Goal: Task Accomplishment & Management: Manage account settings

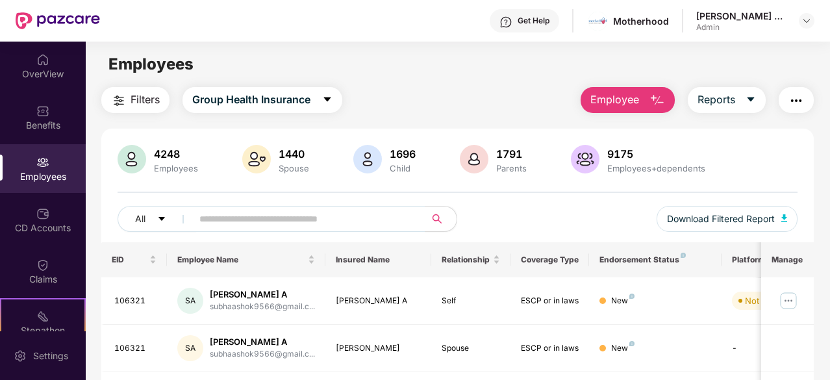
click at [41, 163] on img at bounding box center [42, 162] width 13 height 13
click at [262, 217] on input "text" at bounding box center [303, 218] width 208 height 19
paste input "******"
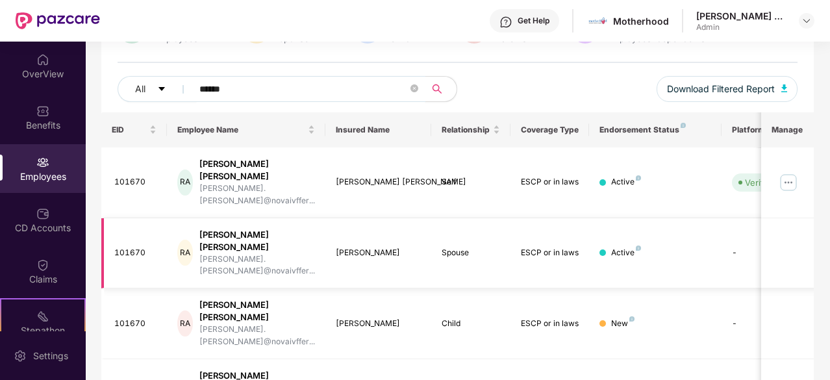
scroll to position [179, 0]
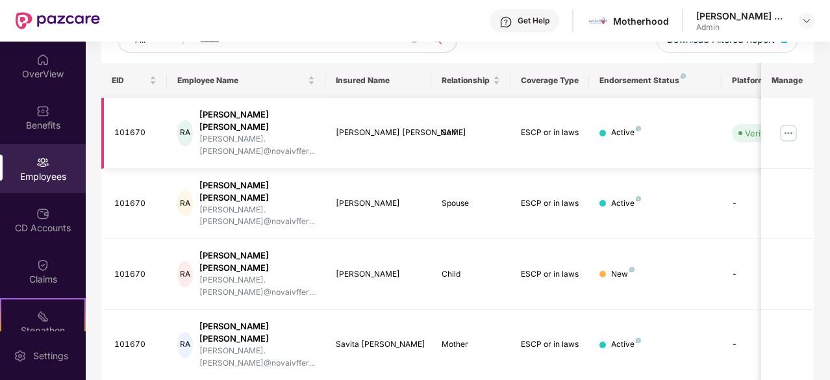
type input "******"
click at [783, 123] on img at bounding box center [788, 133] width 21 height 21
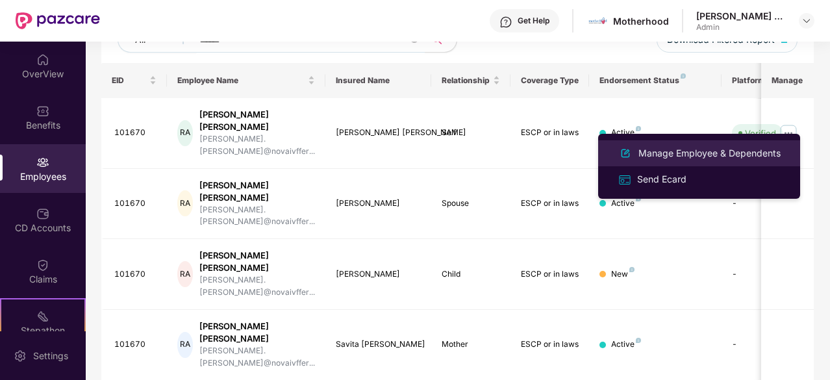
click at [684, 155] on div "Manage Employee & Dependents" at bounding box center [708, 153] width 147 height 14
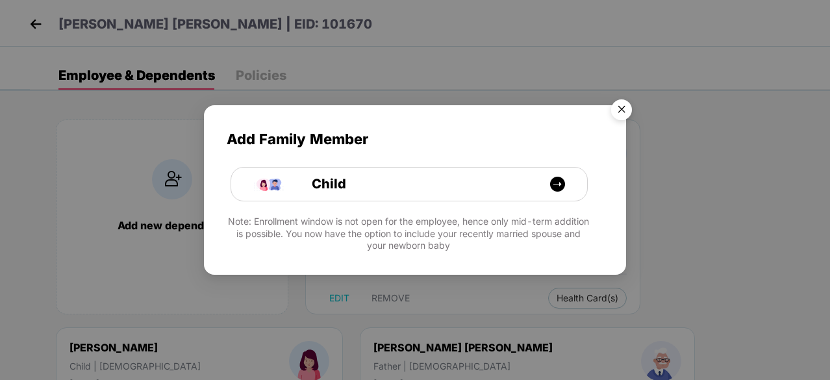
click at [622, 110] on img "Close" at bounding box center [621, 111] width 36 height 36
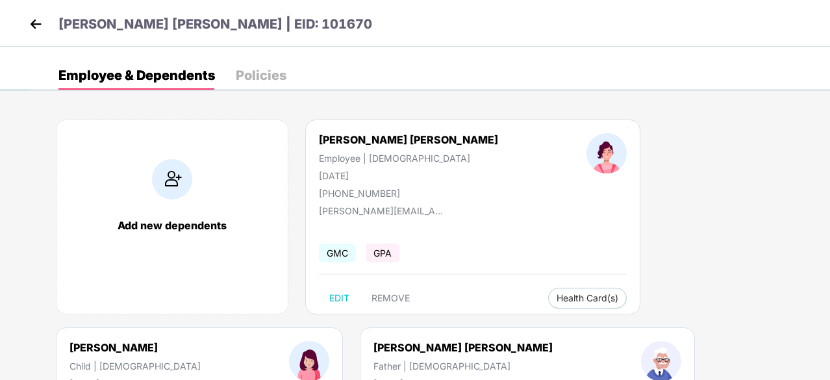
scroll to position [65, 0]
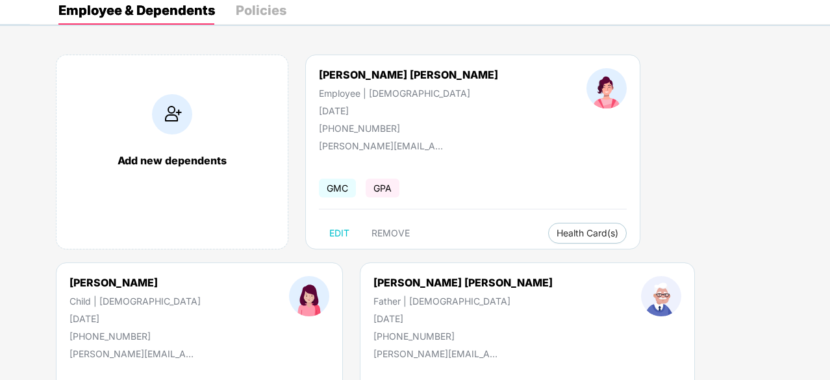
select select "*****"
select select "******"
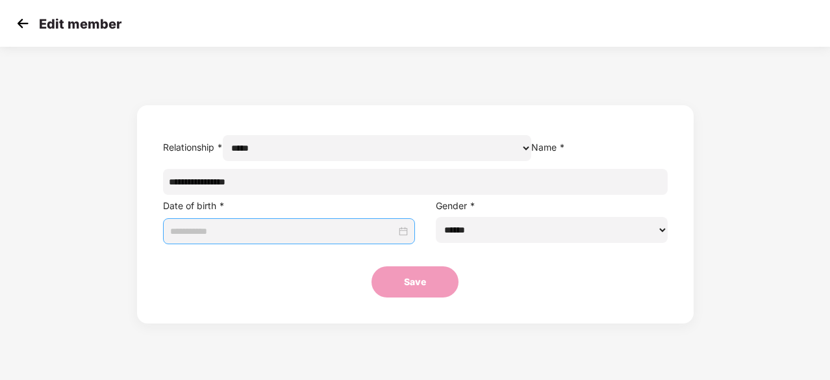
click at [287, 238] on input at bounding box center [283, 231] width 227 height 14
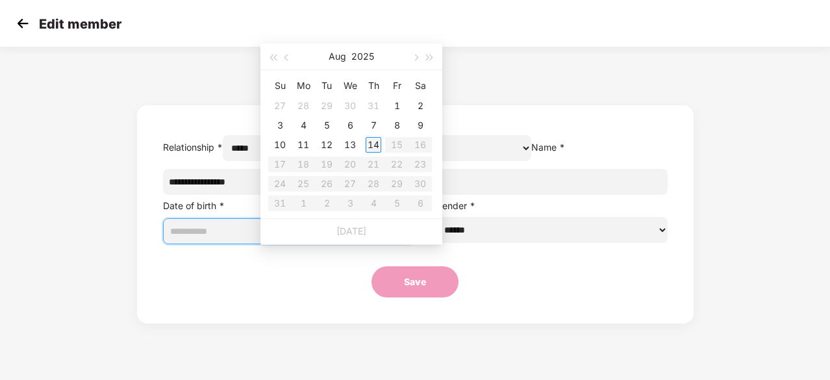
type input "**********"
click at [286, 58] on span "button" at bounding box center [287, 58] width 6 height 6
type input "**********"
click at [328, 163] on div "22" at bounding box center [327, 164] width 16 height 16
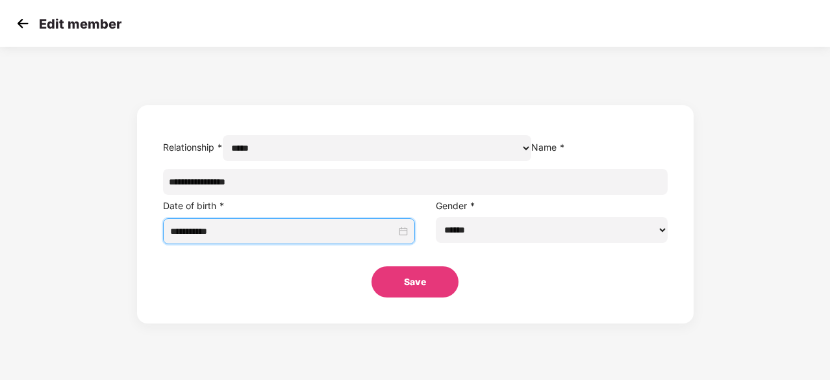
click at [385, 297] on button "Save" at bounding box center [414, 281] width 87 height 31
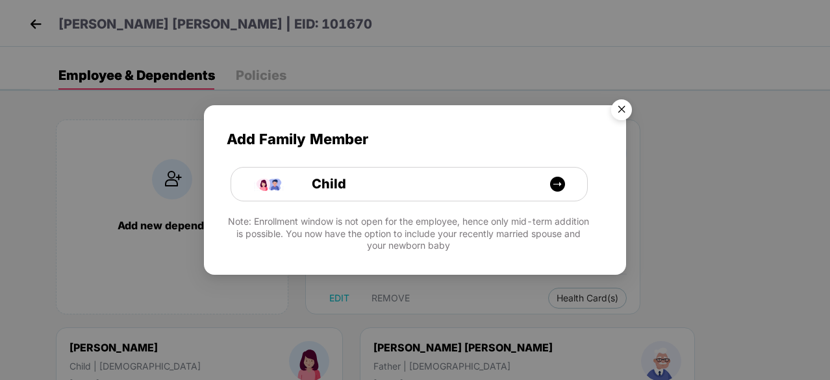
click at [622, 112] on img "Close" at bounding box center [621, 111] width 36 height 36
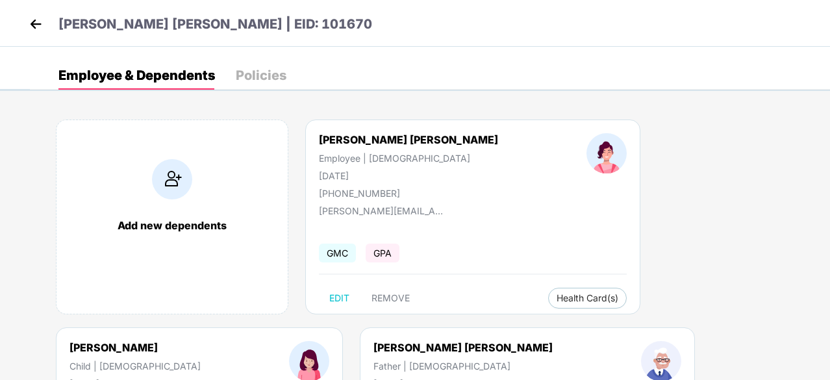
click at [37, 19] on img at bounding box center [35, 23] width 19 height 19
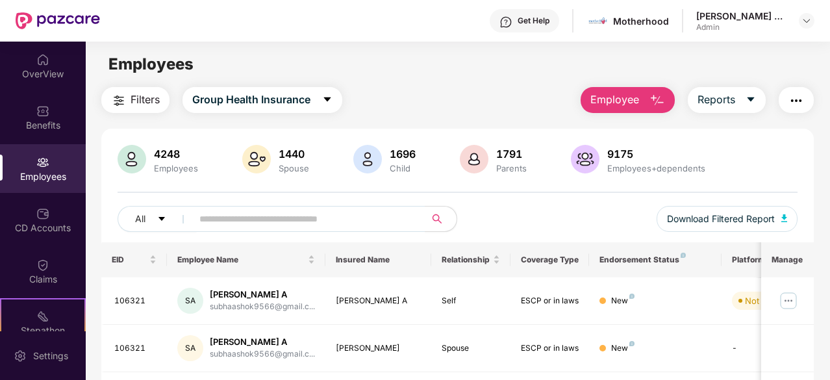
click at [643, 99] on button "Employee" at bounding box center [627, 100] width 94 height 26
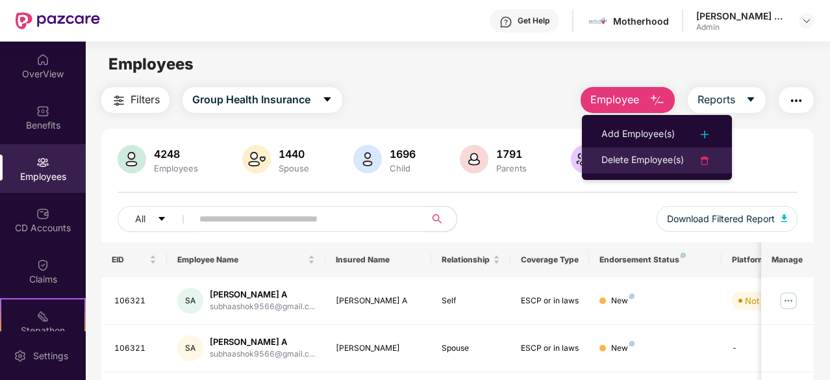
click at [648, 154] on div "Delete Employee(s)" at bounding box center [642, 161] width 82 height 16
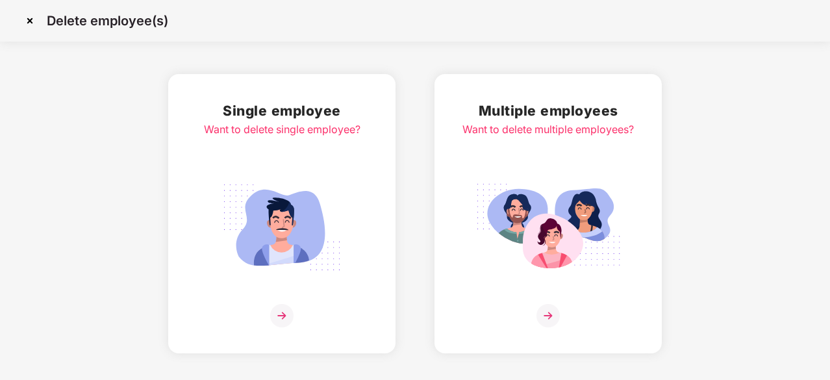
click at [539, 306] on img at bounding box center [547, 315] width 23 height 23
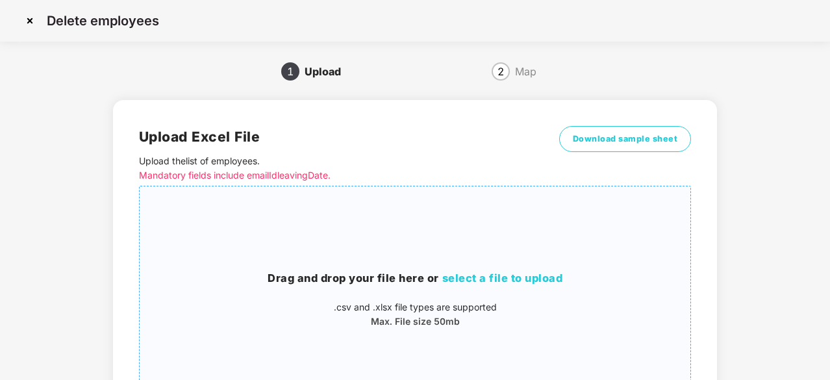
click at [508, 274] on span "select a file to upload" at bounding box center [502, 277] width 121 height 13
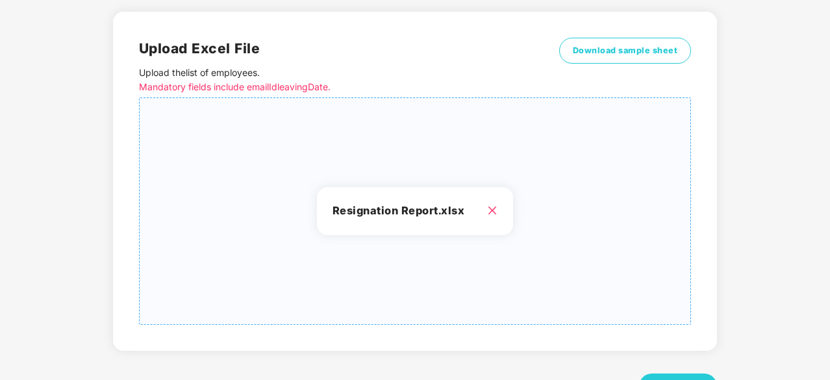
scroll to position [140, 0]
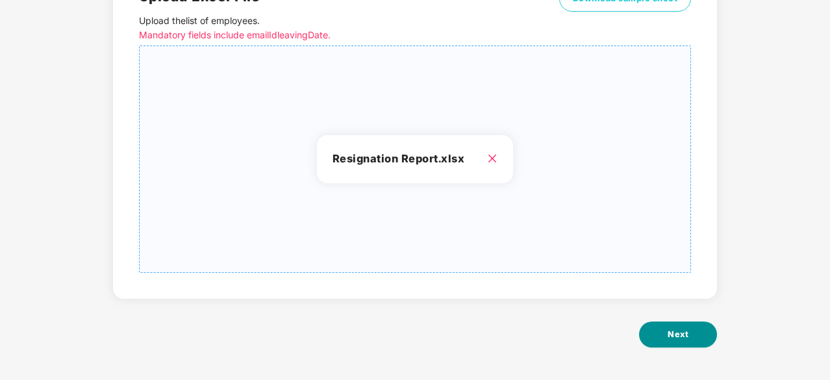
click at [686, 330] on span "Next" at bounding box center [677, 334] width 21 height 13
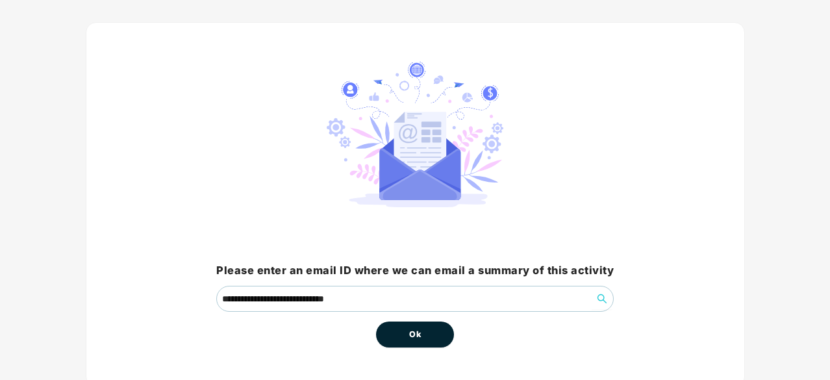
scroll to position [99, 0]
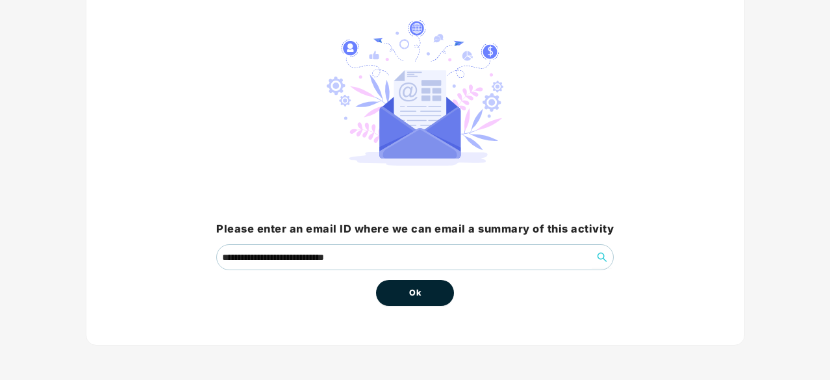
click at [421, 290] on button "Ok" at bounding box center [415, 293] width 78 height 26
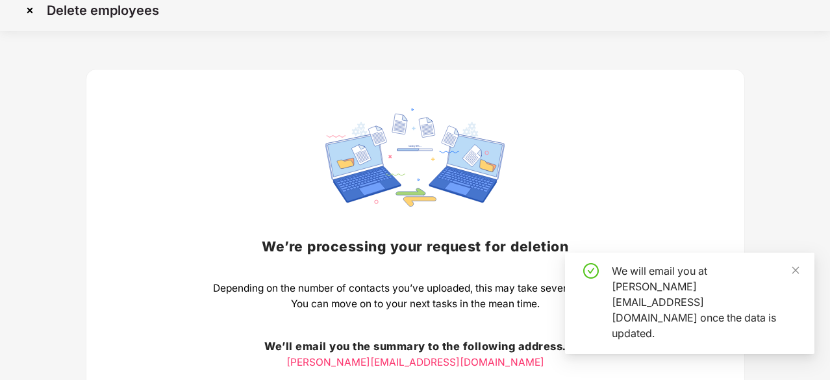
scroll to position [130, 0]
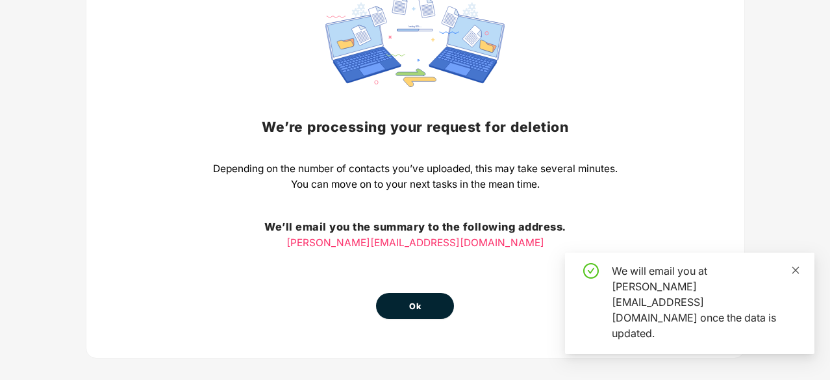
click at [796, 275] on icon "close" at bounding box center [795, 269] width 9 height 9
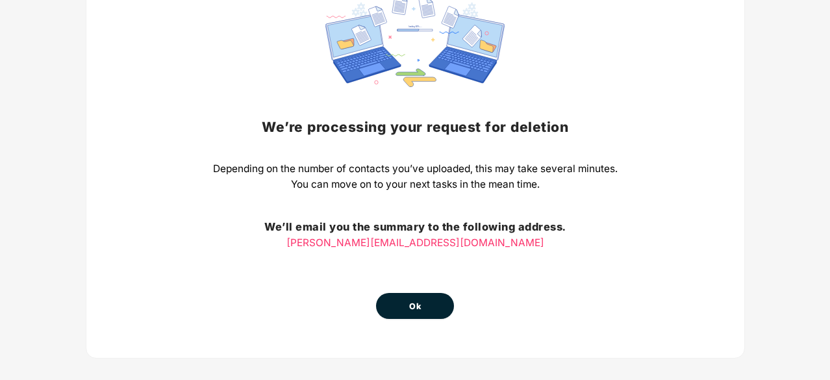
click at [418, 306] on span "Ok" at bounding box center [415, 306] width 12 height 13
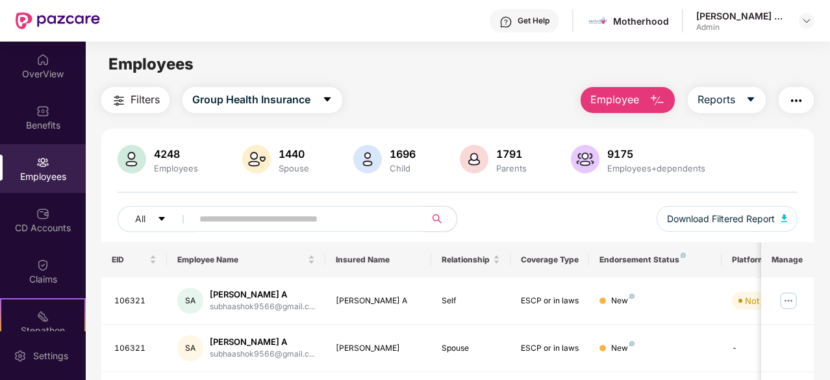
click at [644, 96] on button "Employee" at bounding box center [627, 100] width 94 height 26
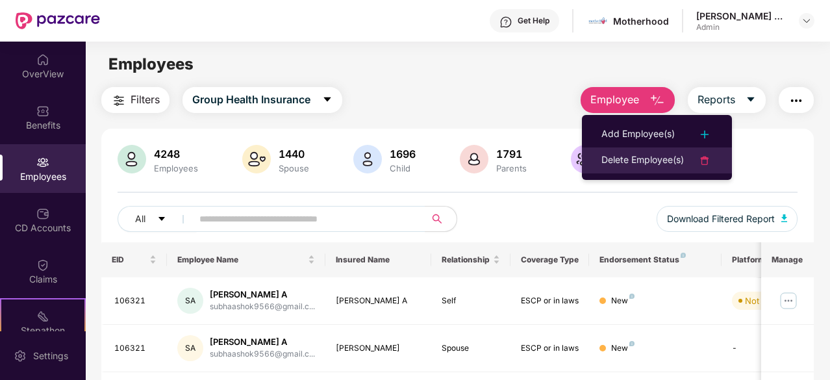
click at [637, 153] on div "Delete Employee(s)" at bounding box center [642, 161] width 82 height 16
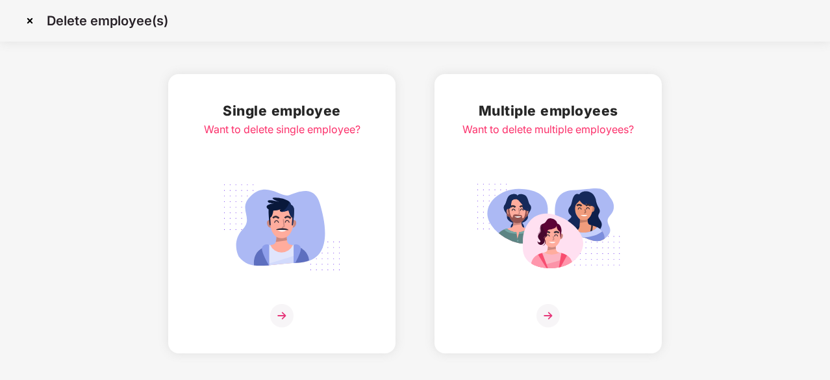
click at [558, 320] on img at bounding box center [547, 315] width 23 height 23
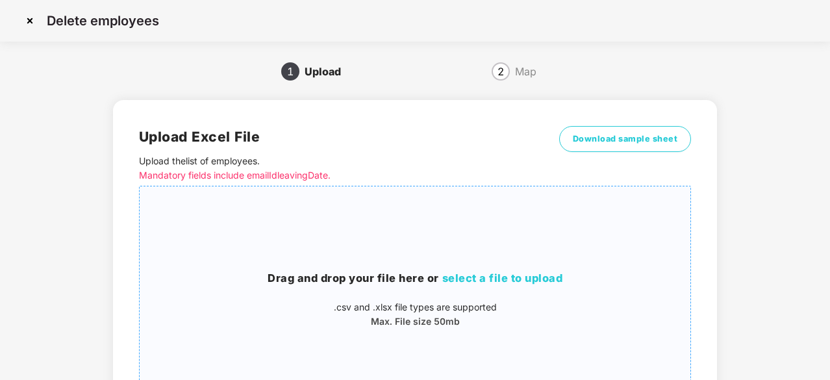
click at [491, 272] on span "select a file to upload" at bounding box center [502, 277] width 121 height 13
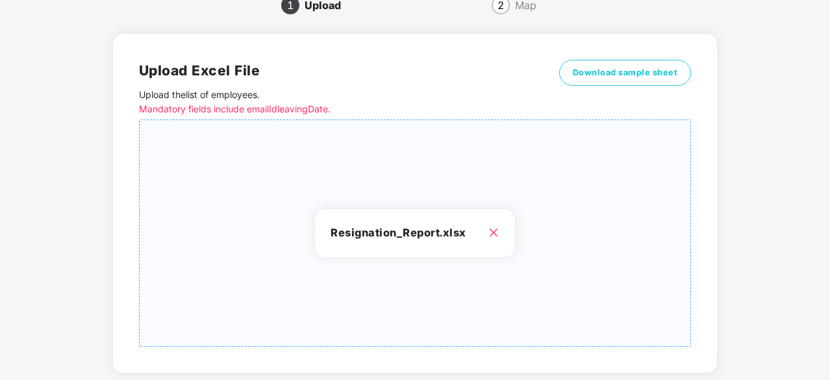
scroll to position [140, 0]
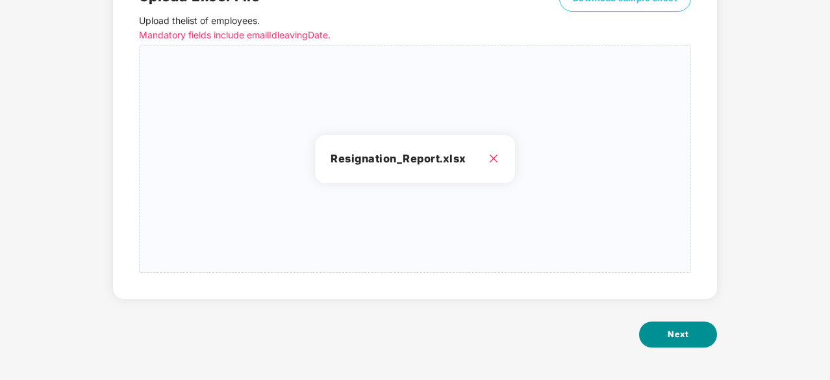
click at [676, 338] on span "Next" at bounding box center [677, 334] width 21 height 13
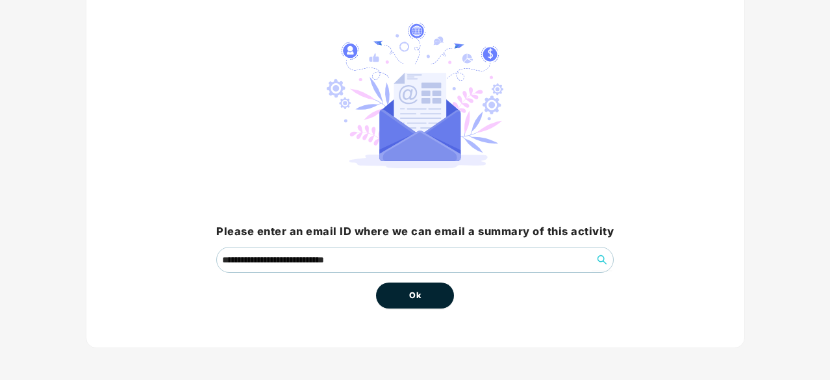
scroll to position [99, 0]
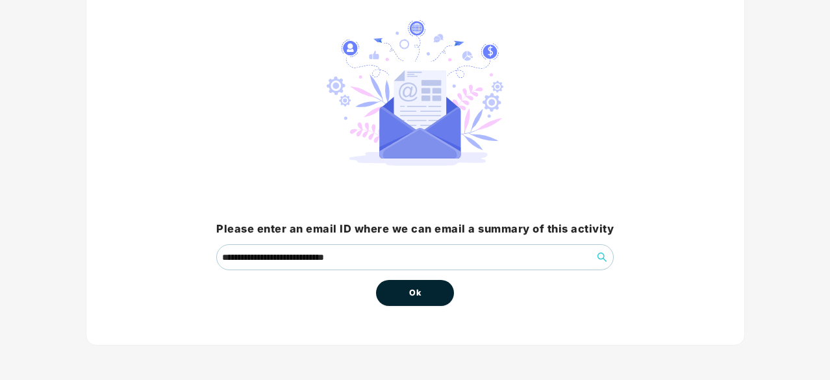
click at [411, 296] on span "Ok" at bounding box center [415, 292] width 12 height 13
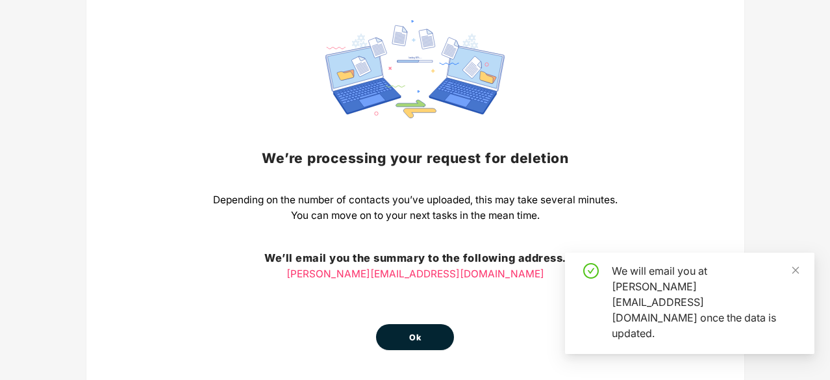
click at [414, 332] on span "Ok" at bounding box center [415, 337] width 12 height 13
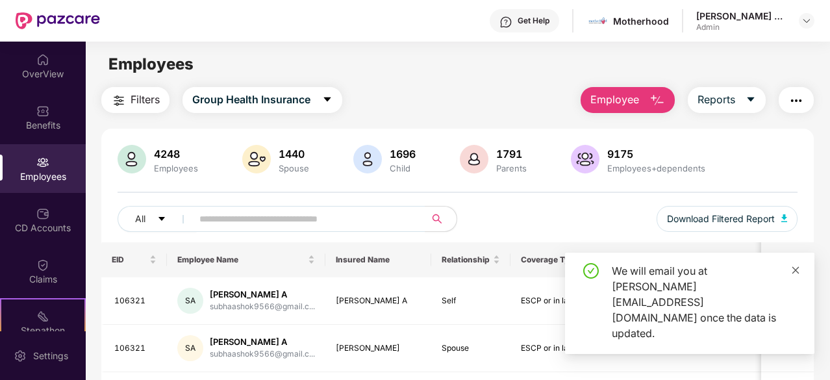
click at [797, 275] on icon "close" at bounding box center [795, 269] width 9 height 9
